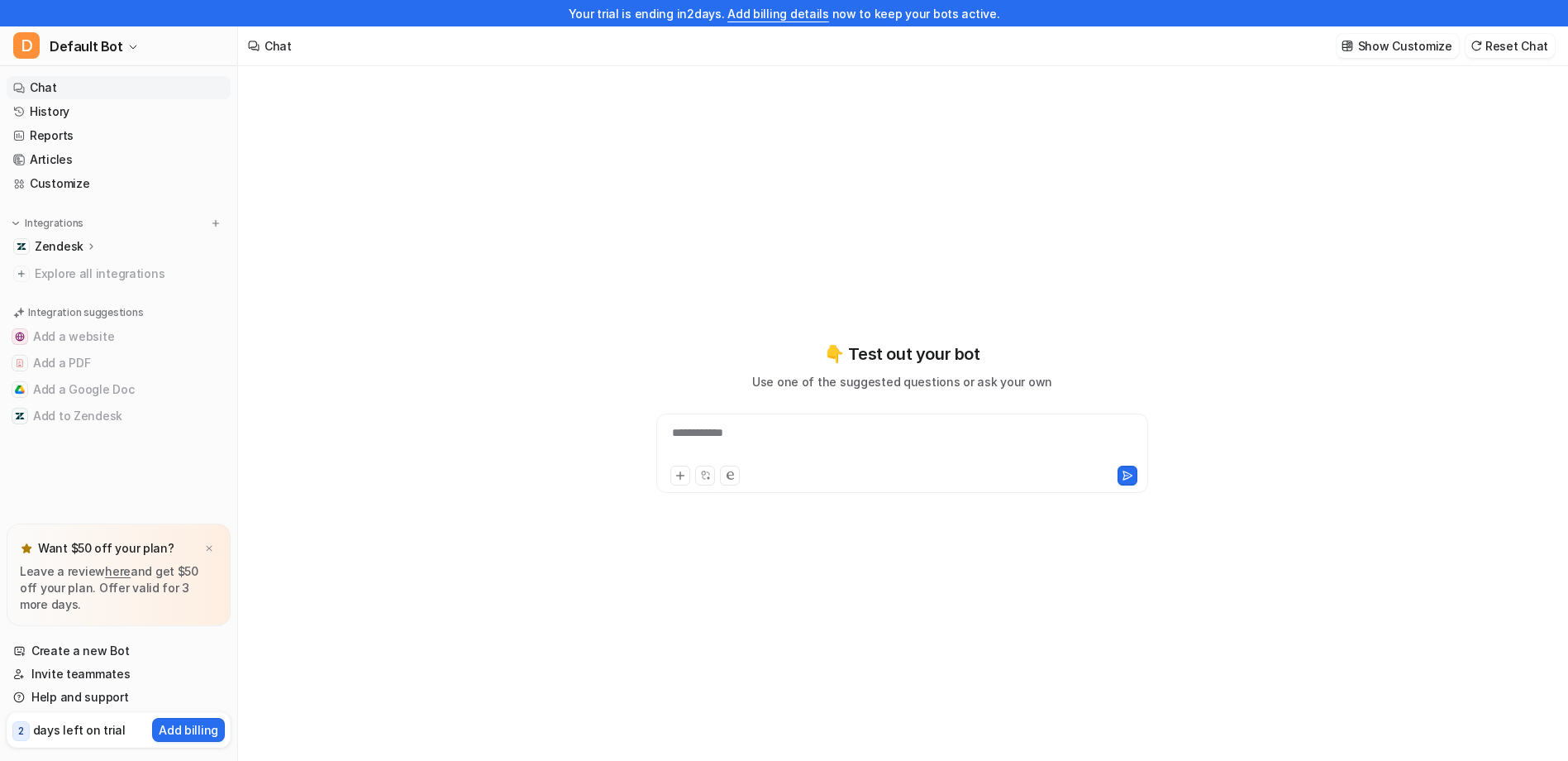
type textarea "**********"
click at [98, 247] on div "Zendesk" at bounding box center [118, 246] width 224 height 24
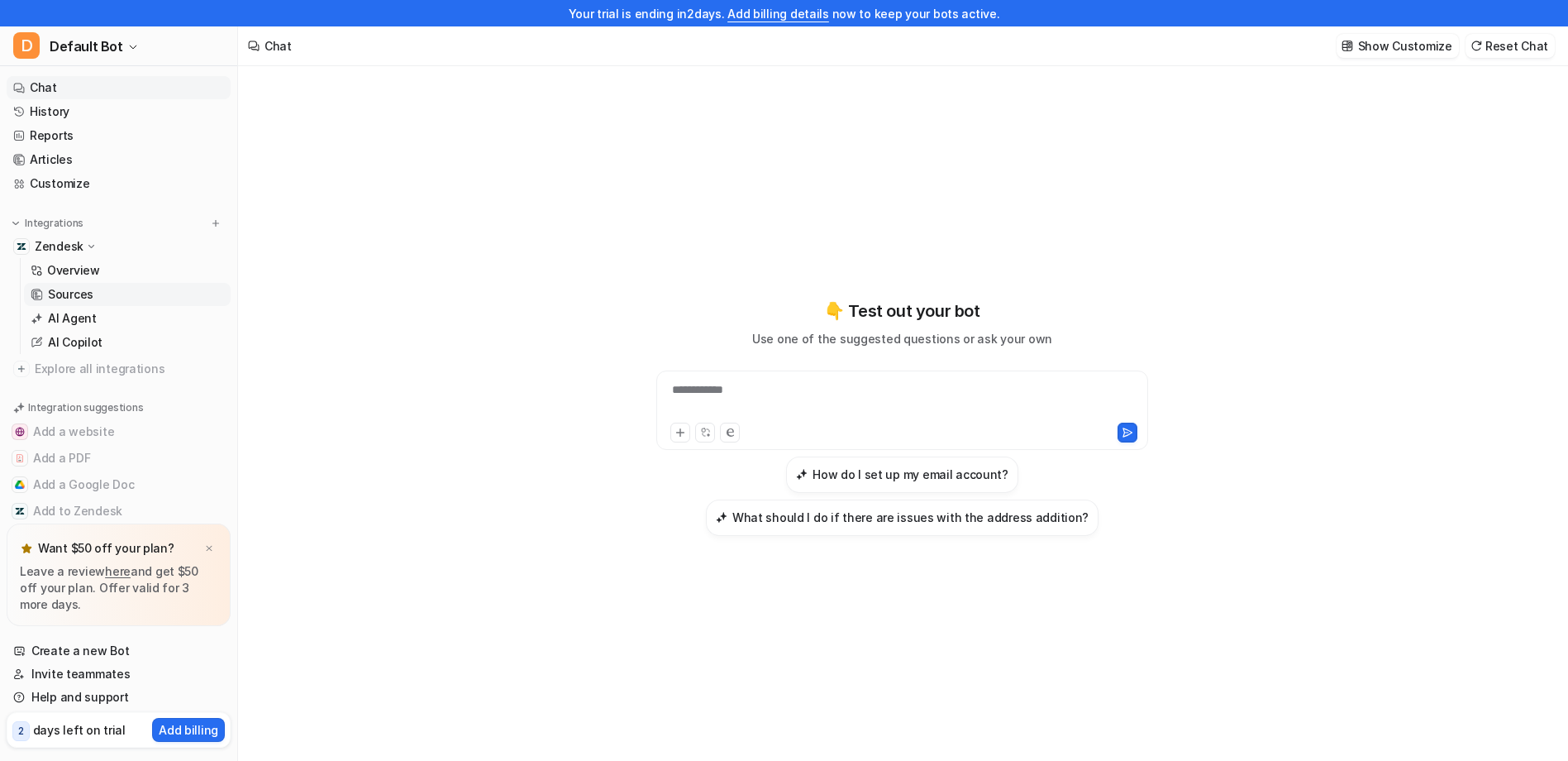
click at [90, 296] on p "Sources" at bounding box center [71, 295] width 45 height 17
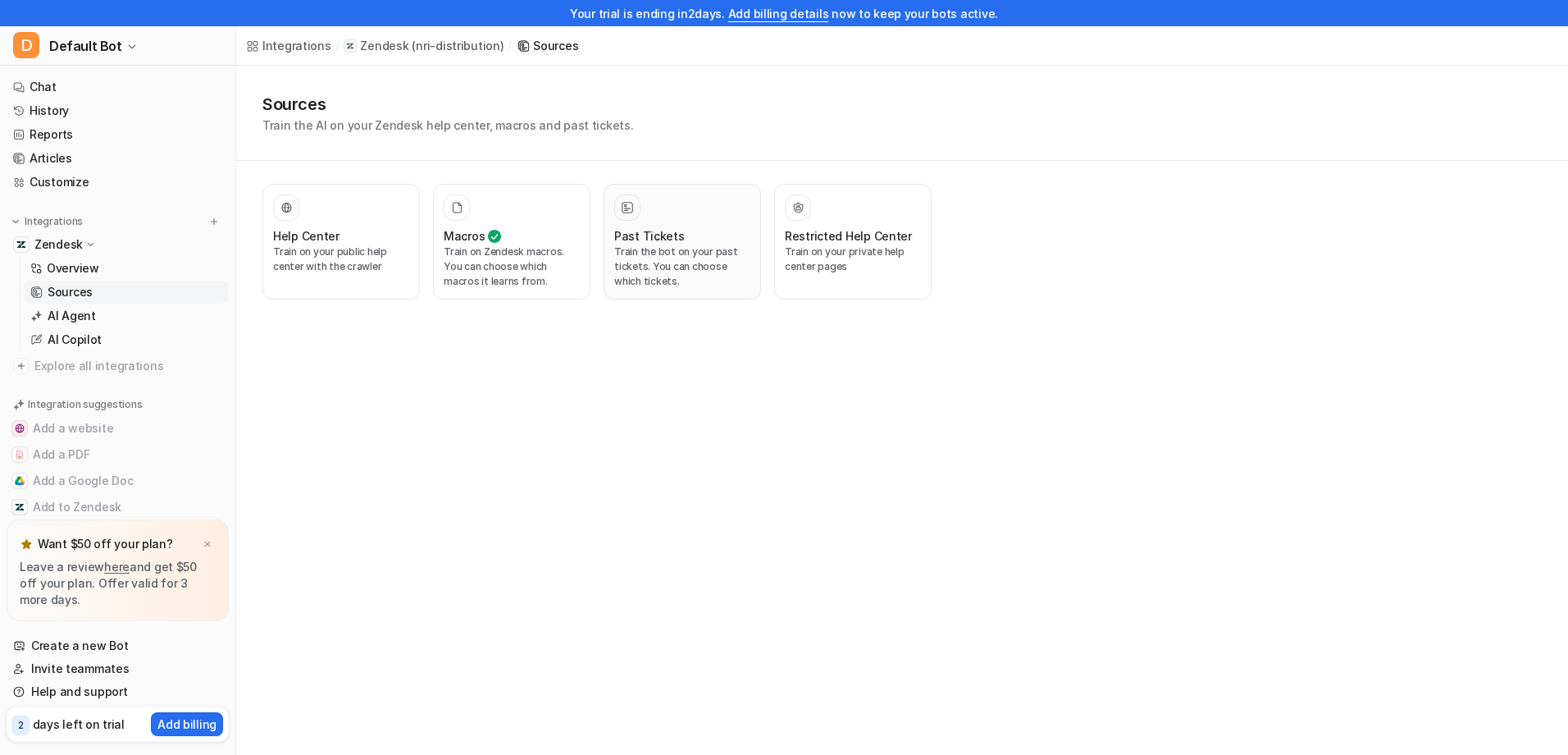
click at [680, 262] on p "Train the bot on your past tickets. You can choose which tickets." at bounding box center [682, 266] width 136 height 44
